Goal: Task Accomplishment & Management: Manage account settings

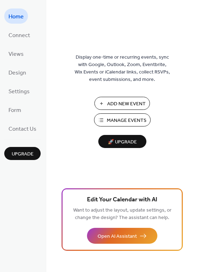
click at [127, 124] on span "Manage Events" at bounding box center [127, 120] width 40 height 7
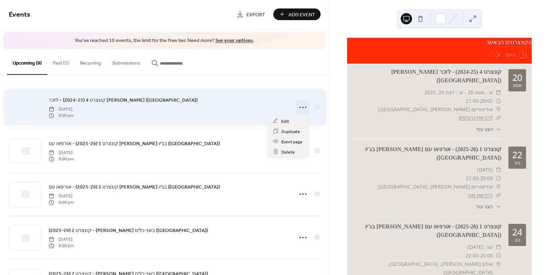
click at [301, 108] on icon at bounding box center [302, 107] width 11 height 11
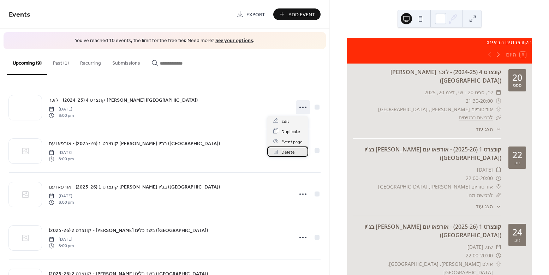
click at [293, 152] on span "Delete" at bounding box center [287, 151] width 13 height 7
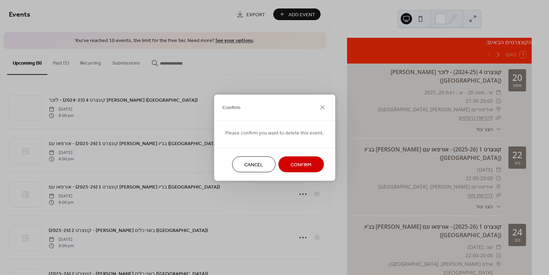
click at [308, 163] on span "Confirm" at bounding box center [300, 164] width 21 height 7
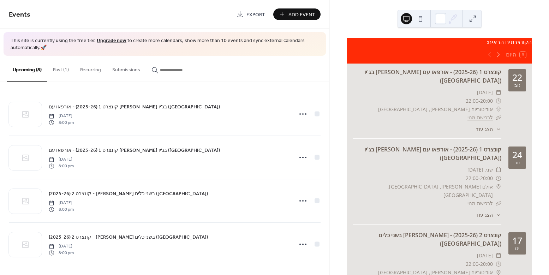
click at [65, 69] on button "Past (1)" at bounding box center [60, 68] width 27 height 25
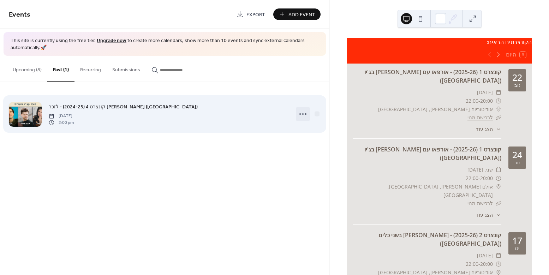
click at [300, 115] on icon at bounding box center [302, 113] width 11 height 11
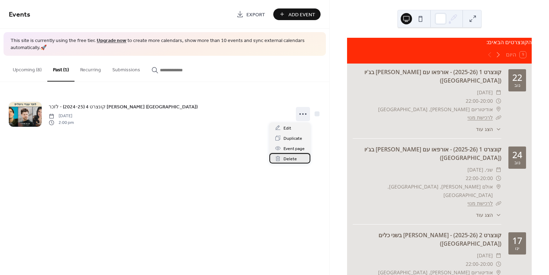
click at [298, 156] on div "Delete" at bounding box center [289, 158] width 41 height 10
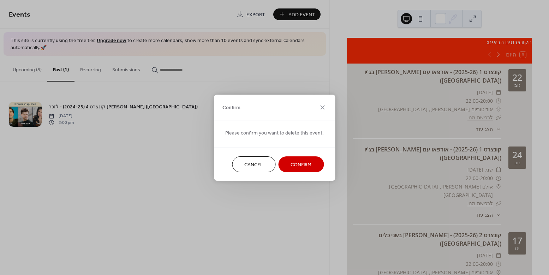
click at [298, 166] on span "Confirm" at bounding box center [300, 164] width 21 height 7
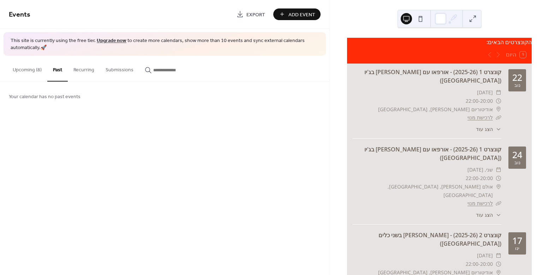
scroll to position [342, 0]
